Goal: Task Accomplishment & Management: Manage account settings

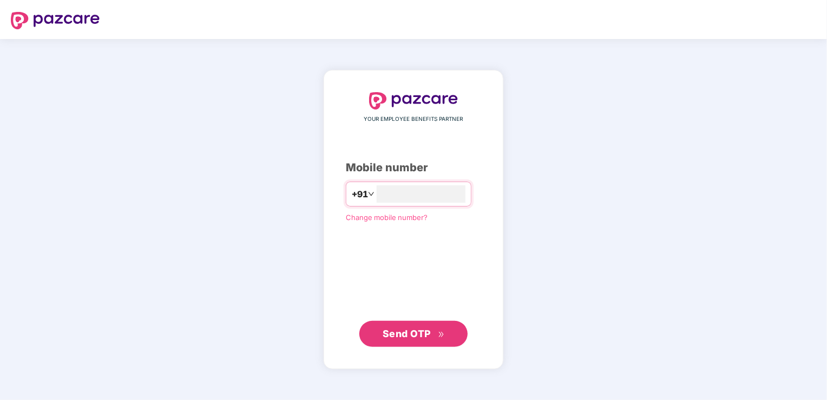
type input "**********"
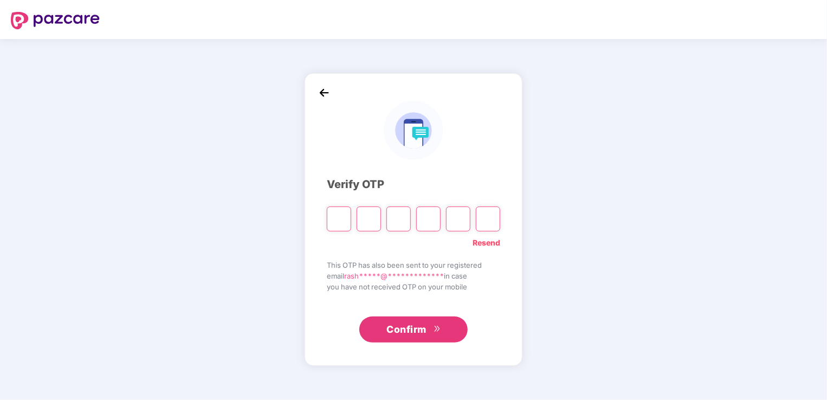
type input "*"
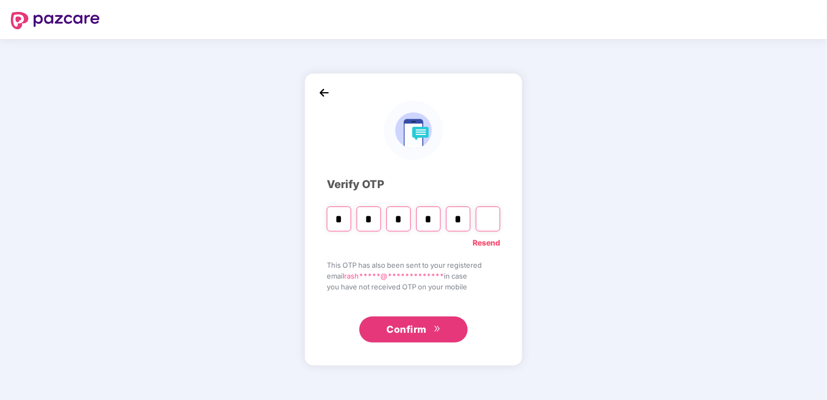
type input "*"
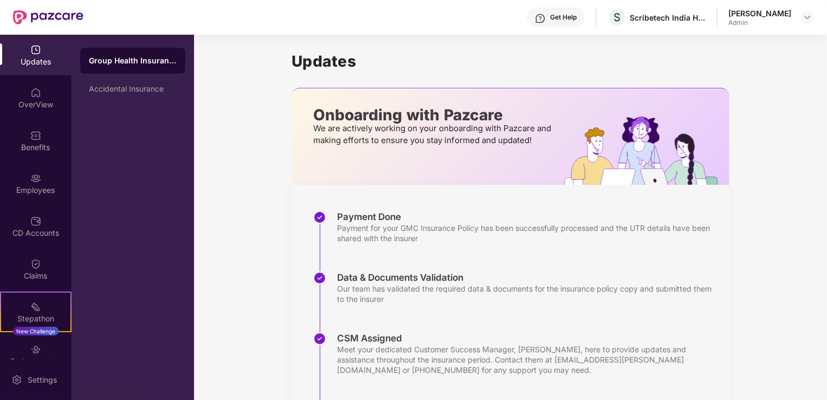
click at [44, 65] on div "Updates" at bounding box center [36, 61] width 72 height 11
click at [48, 101] on div "OverView" at bounding box center [36, 104] width 72 height 11
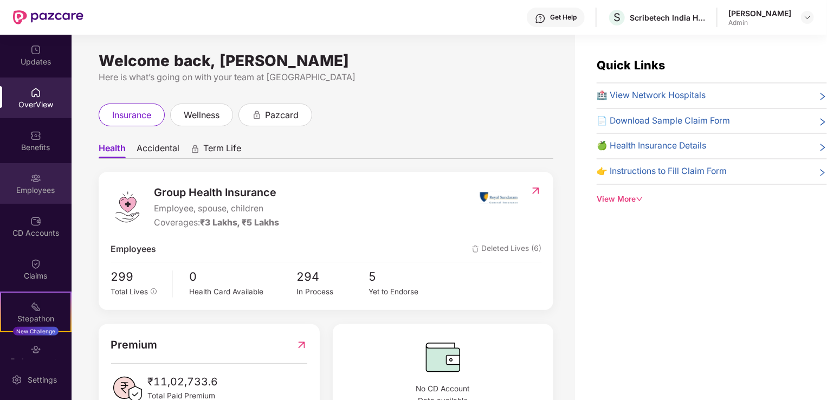
click at [46, 183] on div "Employees" at bounding box center [36, 183] width 72 height 41
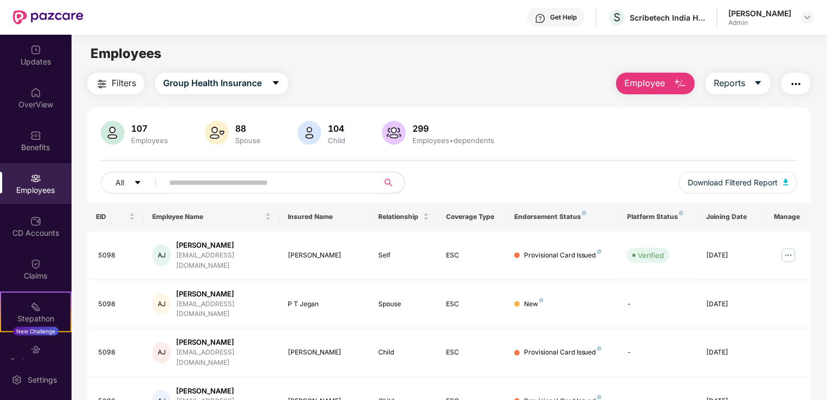
click at [683, 81] on img "button" at bounding box center [680, 84] width 13 height 13
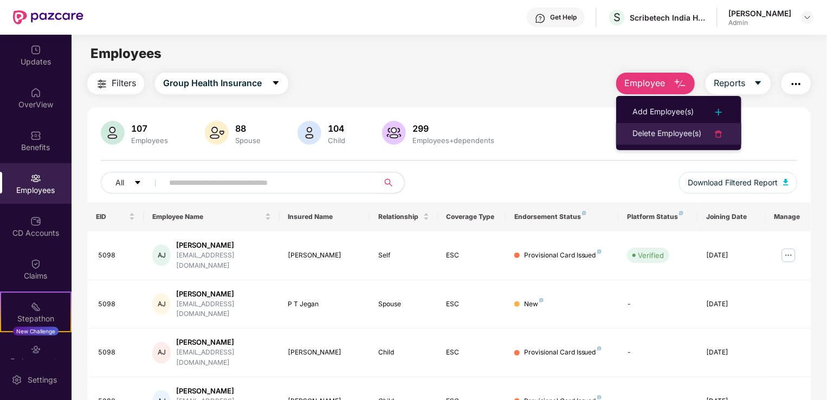
click at [678, 136] on div "Delete Employee(s)" at bounding box center [667, 133] width 69 height 13
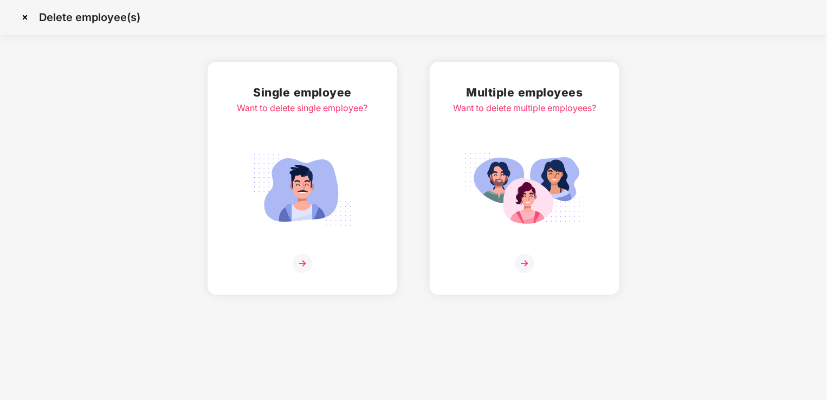
click at [268, 97] on h2 "Single employee" at bounding box center [302, 92] width 131 height 18
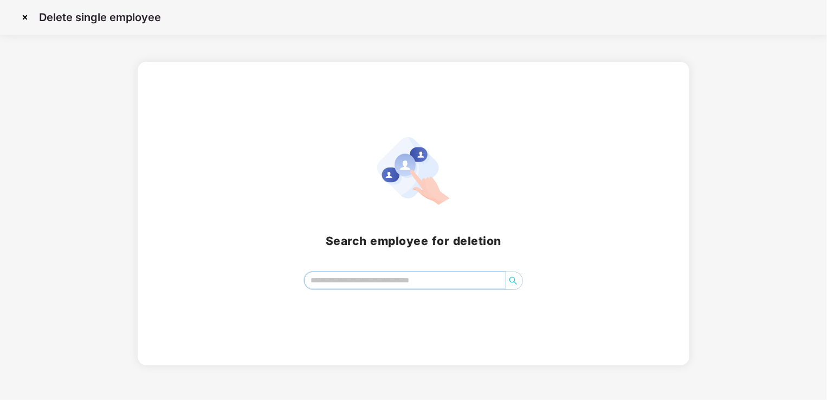
click at [360, 287] on input "search" at bounding box center [405, 280] width 201 height 16
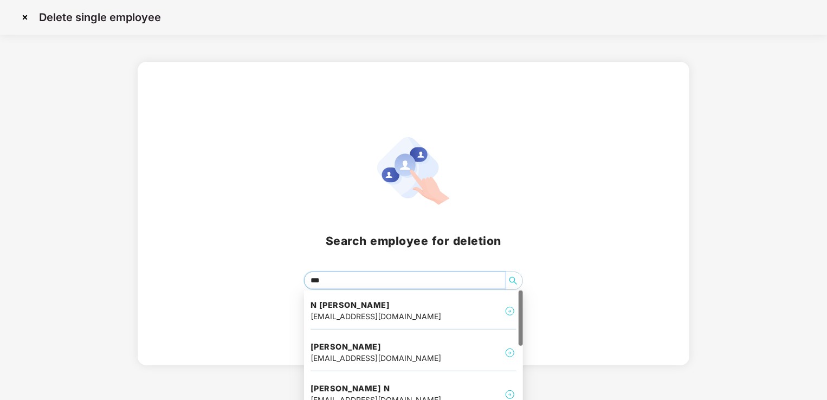
type input "****"
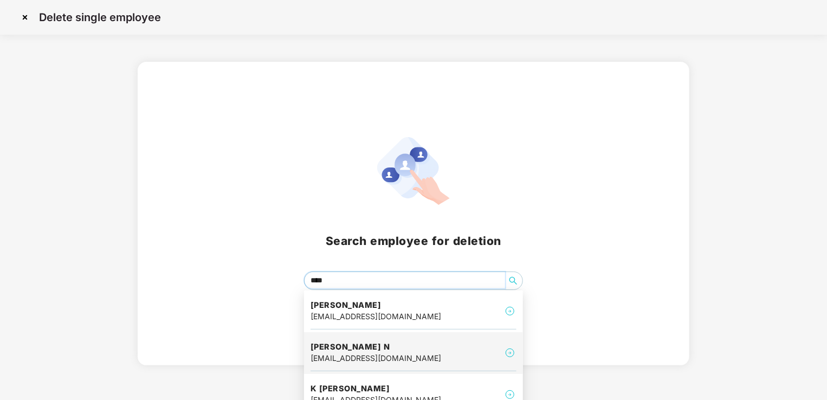
click at [346, 351] on h4 "[PERSON_NAME] N" at bounding box center [376, 347] width 131 height 11
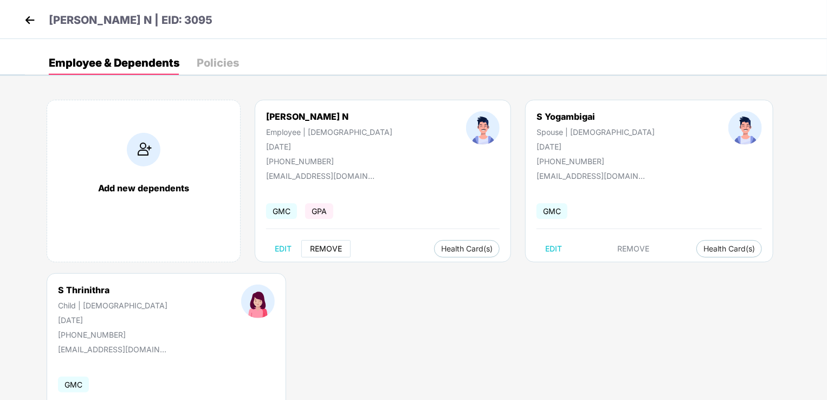
click at [319, 253] on span "REMOVE" at bounding box center [326, 249] width 32 height 9
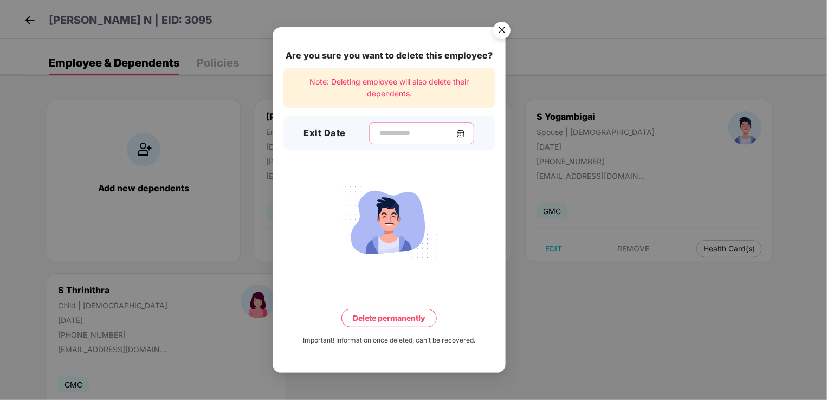
click at [378, 136] on input at bounding box center [417, 132] width 78 height 11
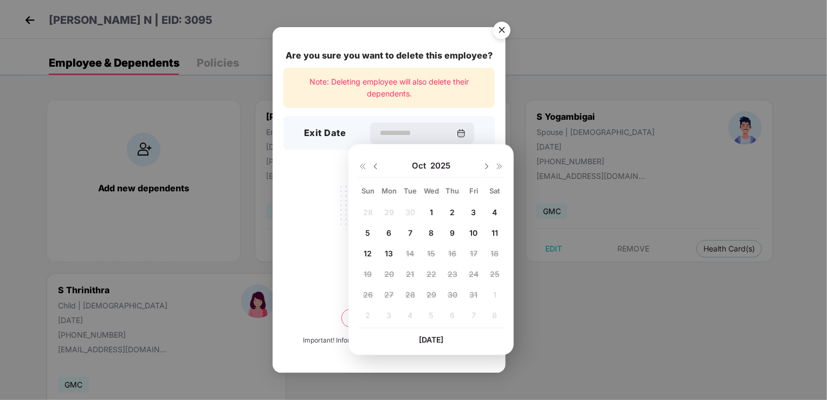
click at [376, 168] on img at bounding box center [375, 166] width 9 height 9
click at [408, 295] on span "30" at bounding box center [411, 294] width 10 height 9
type input "**********"
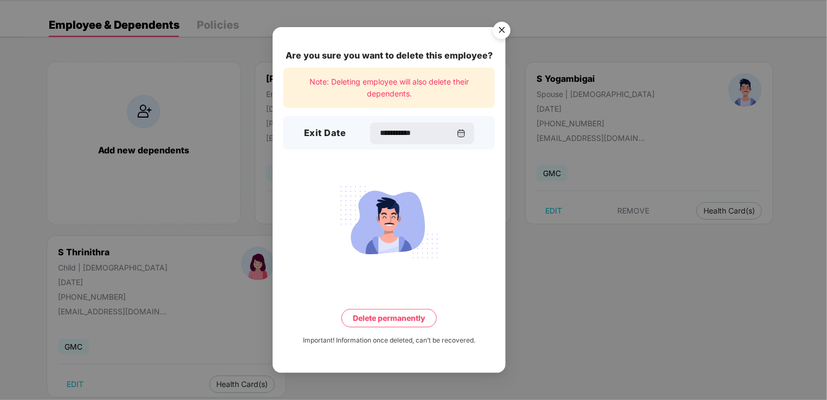
scroll to position [63, 0]
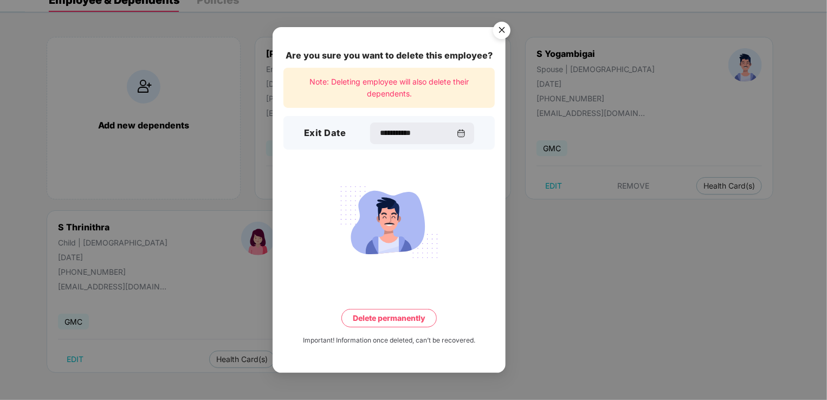
click at [378, 318] on button "Delete permanently" at bounding box center [389, 318] width 95 height 18
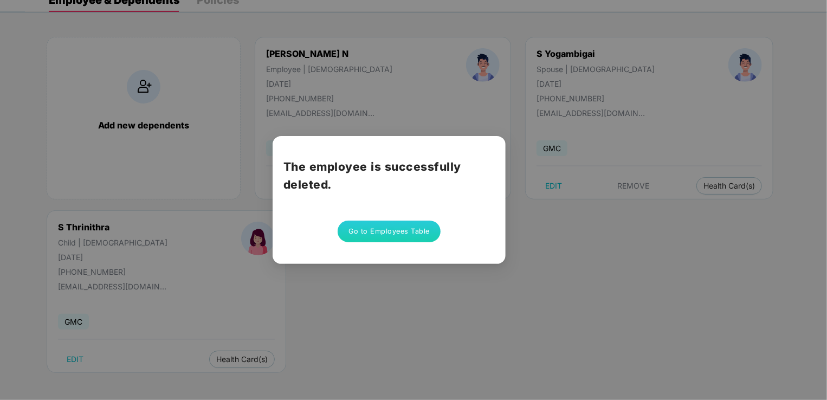
click at [386, 224] on button "Go to Employees Table" at bounding box center [389, 232] width 103 height 22
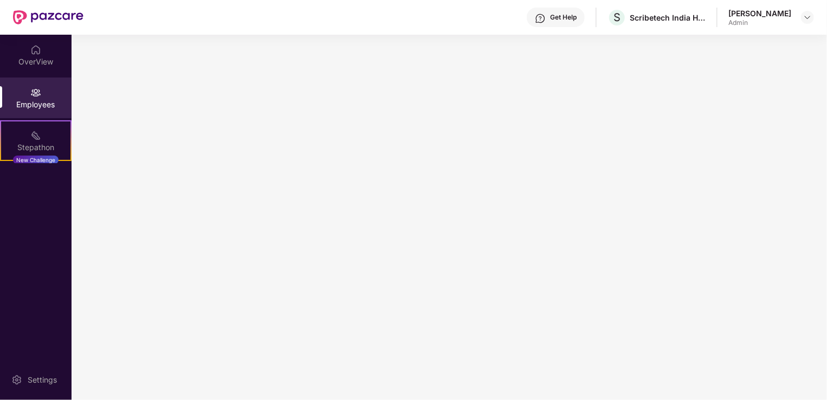
scroll to position [0, 0]
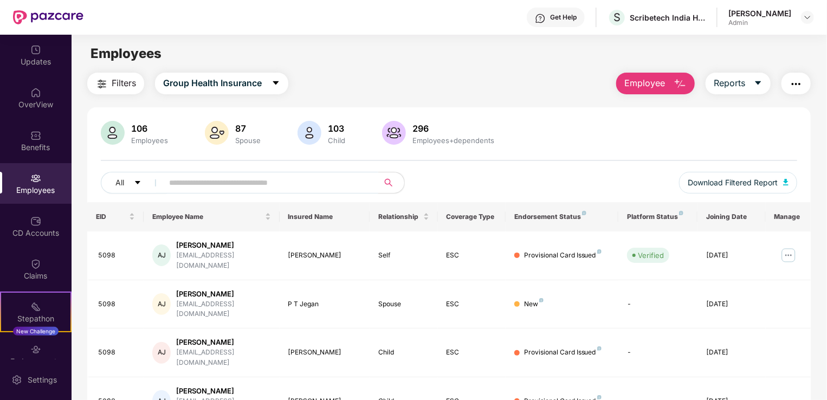
click at [197, 183] on input "text" at bounding box center [266, 183] width 195 height 16
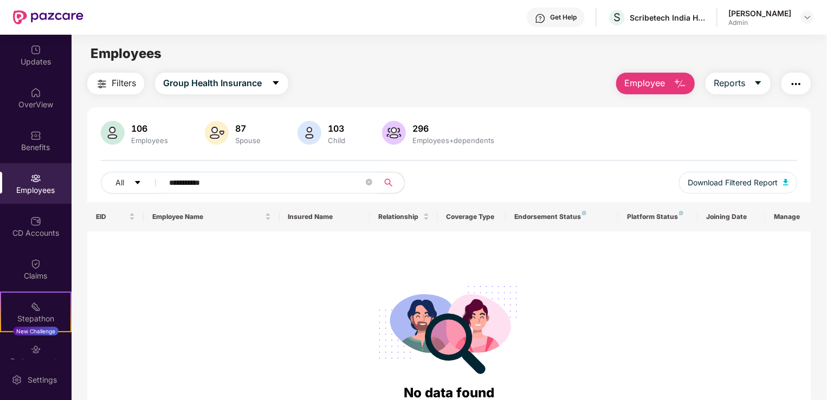
drag, startPoint x: 235, startPoint y: 181, endPoint x: 12, endPoint y: 191, distance: 223.1
click at [12, 191] on div "**********" at bounding box center [413, 217] width 827 height 365
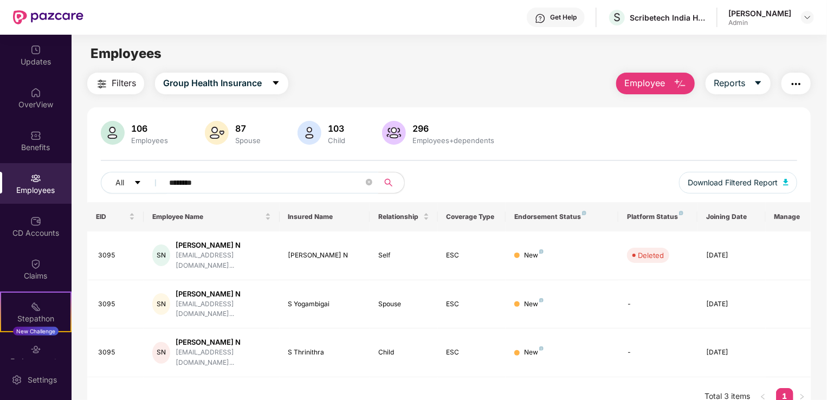
drag, startPoint x: 198, startPoint y: 185, endPoint x: 4, endPoint y: 188, distance: 193.6
click at [62, 204] on div "Updates OverView Benefits Employees CD Accounts Claims Stepathon New Challenge …" at bounding box center [413, 217] width 827 height 365
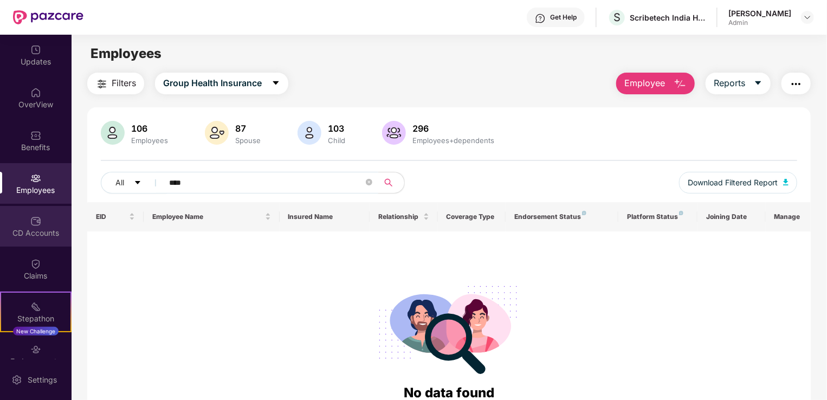
drag, startPoint x: 190, startPoint y: 182, endPoint x: 0, endPoint y: 209, distance: 192.1
click at [0, 211] on html "Get Help S Scribetech India Healthcare Pvt Ltd Rashmi H B Admin Updates OverVie…" at bounding box center [413, 200] width 827 height 400
drag, startPoint x: 240, startPoint y: 184, endPoint x: 0, endPoint y: 220, distance: 242.9
click at [0, 220] on html "Get Help S Scribetech India Healthcare Pvt Ltd Rashmi H B Admin Updates OverVie…" at bounding box center [413, 200] width 827 height 400
drag, startPoint x: 212, startPoint y: 180, endPoint x: 0, endPoint y: 215, distance: 214.8
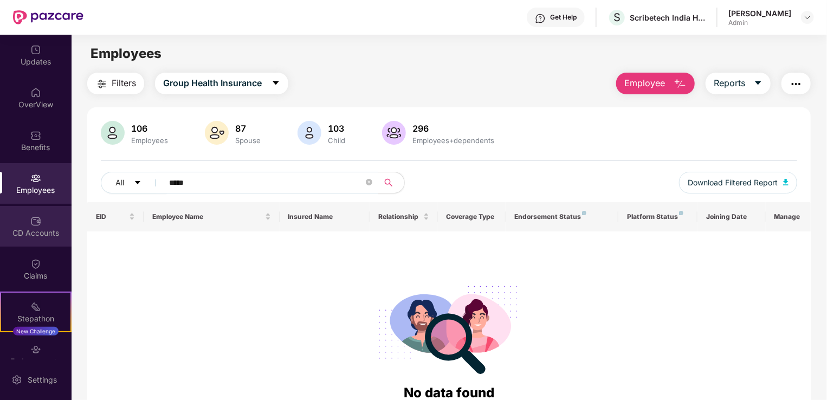
click at [30, 209] on div "Updates OverView Benefits Employees CD Accounts Claims Stepathon New Challenge …" at bounding box center [413, 217] width 827 height 365
drag, startPoint x: 202, startPoint y: 185, endPoint x: 0, endPoint y: 221, distance: 205.5
click at [0, 222] on html "Get Help S Scribetech India Healthcare Pvt Ltd [PERSON_NAME] Admin Updates Over…" at bounding box center [413, 200] width 827 height 400
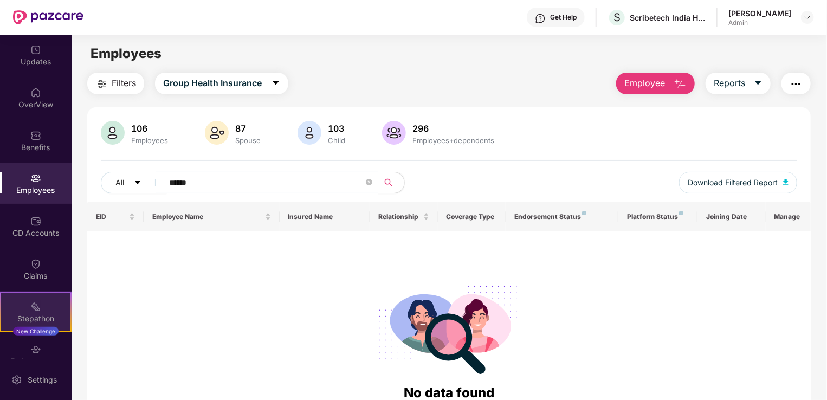
drag, startPoint x: 218, startPoint y: 186, endPoint x: 0, endPoint y: 296, distance: 244.1
click at [0, 281] on html "Get Help S Scribetech India Healthcare Pvt Ltd Rashmi H B Admin Updates OverVie…" at bounding box center [413, 200] width 827 height 400
drag, startPoint x: 221, startPoint y: 189, endPoint x: 0, endPoint y: 183, distance: 221.3
click at [0, 189] on html "Get Help S Scribetech India Healthcare Pvt Ltd Rashmi H B Admin Updates OverVie…" at bounding box center [413, 200] width 827 height 400
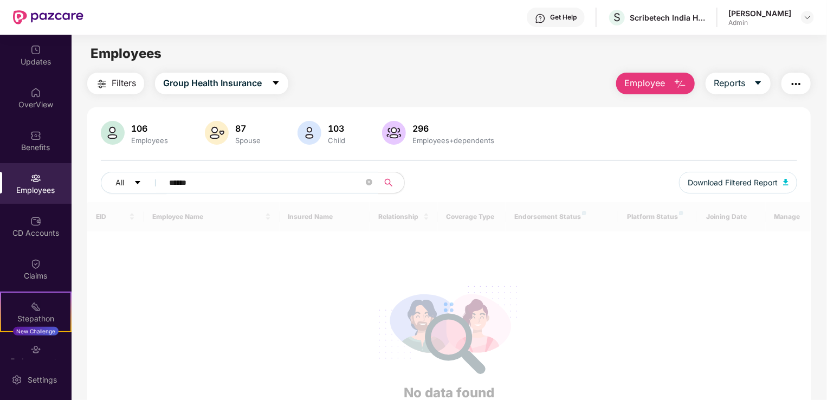
type input "******"
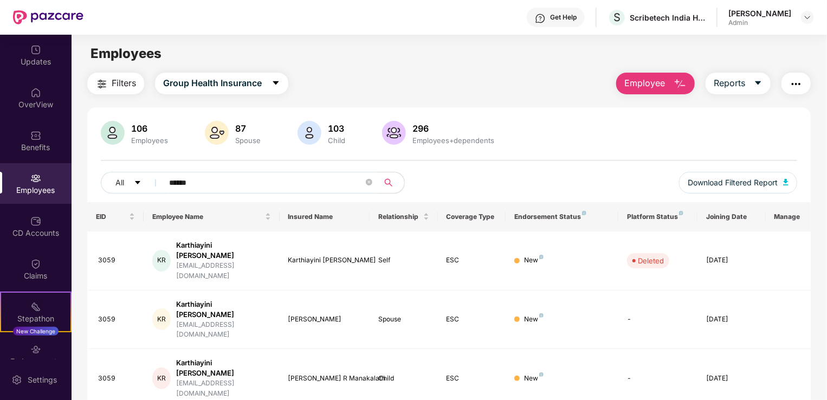
drag, startPoint x: 211, startPoint y: 183, endPoint x: 30, endPoint y: 183, distance: 181.1
click at [37, 183] on div "Updates OverView Benefits Employees CD Accounts Claims Stepathon New Challenge …" at bounding box center [413, 217] width 827 height 365
